Goal: Task Accomplishment & Management: Manage account settings

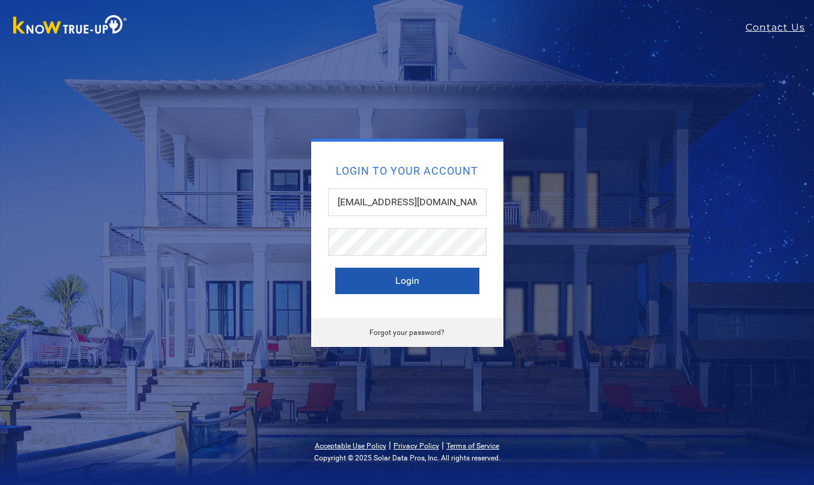
click at [408, 275] on button "Login" at bounding box center [407, 281] width 144 height 26
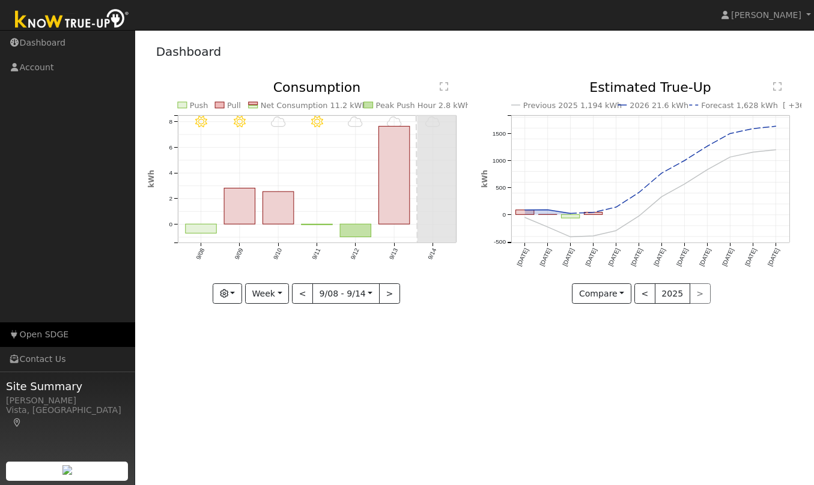
click at [58, 332] on link "Open SDGE" at bounding box center [67, 334] width 135 height 25
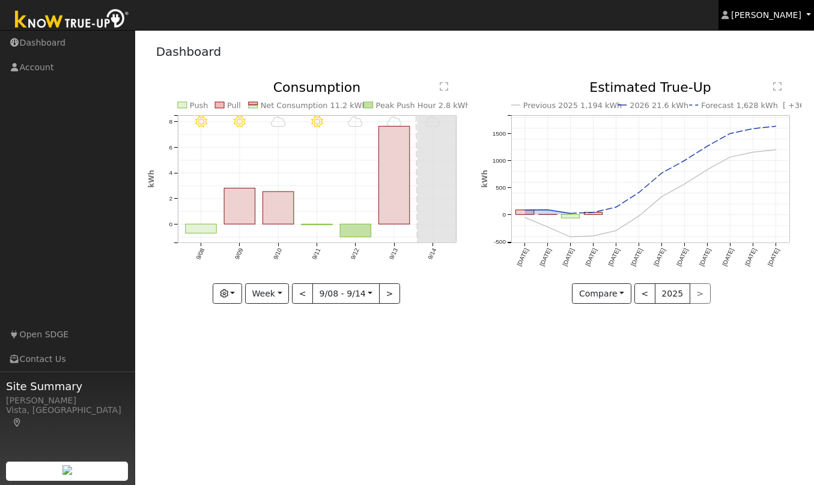
click at [788, 17] on span "Cathrin Eckle" at bounding box center [766, 15] width 70 height 10
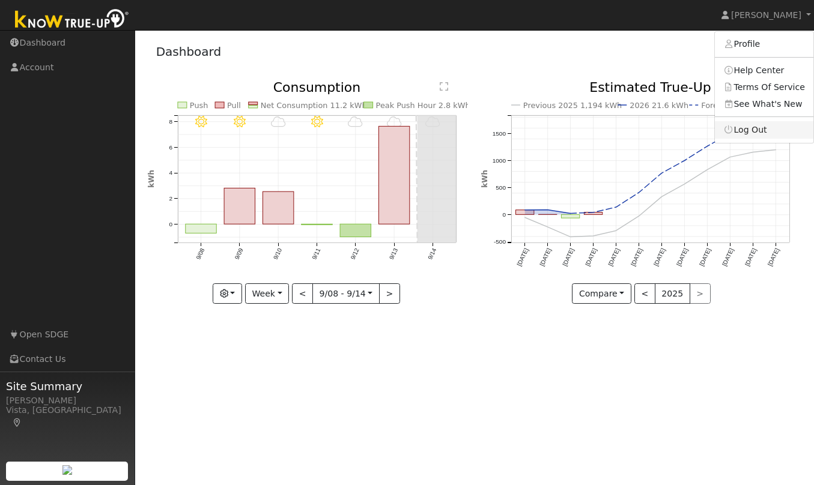
click at [758, 133] on link "Log Out" at bounding box center [764, 129] width 98 height 17
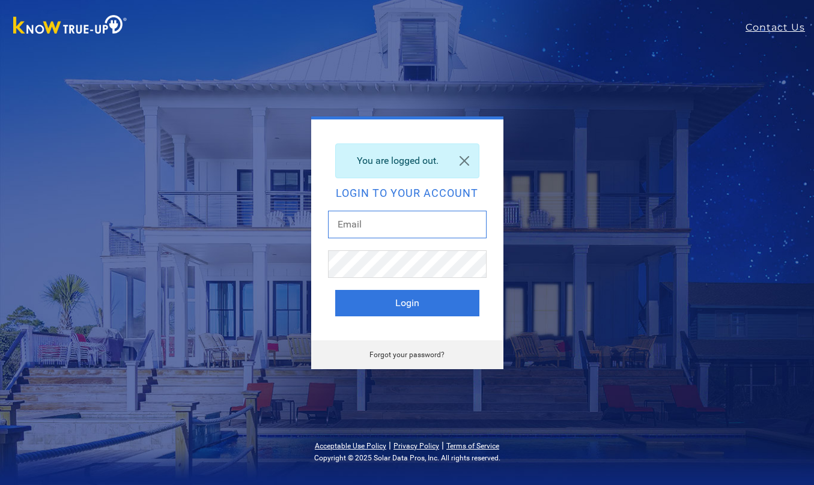
type input "[EMAIL_ADDRESS][DOMAIN_NAME]"
